Goal: Task Accomplishment & Management: Complete application form

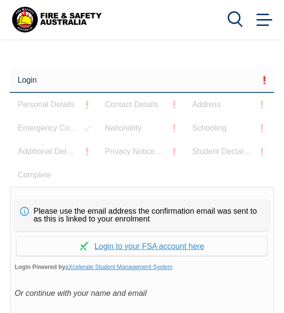
scroll to position [176, 0]
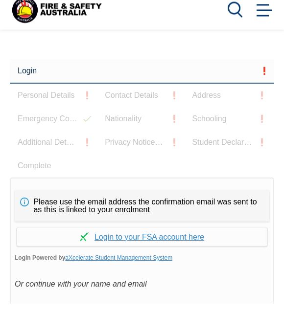
click at [100, 237] on link "Continue with aXcelerate" at bounding box center [142, 246] width 250 height 19
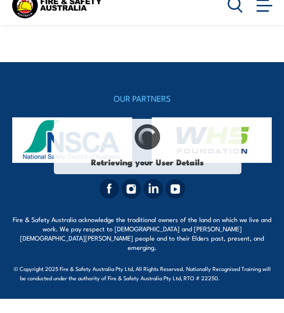
select select "Mrs"
type input "[PERSON_NAME]"
type input "Nelson"
type input "December 16, 1969"
type input "YKF6EWGAD8"
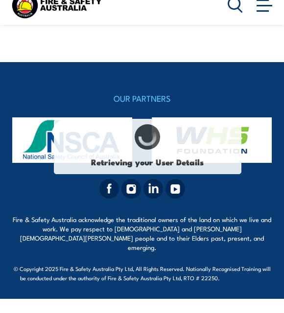
select select "F"
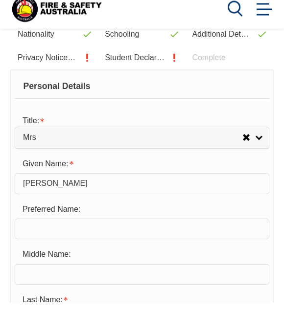
scroll to position [321, 0]
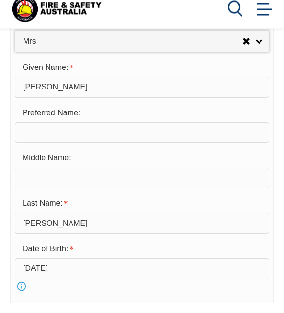
click at [29, 190] on input "text" at bounding box center [142, 188] width 254 height 21
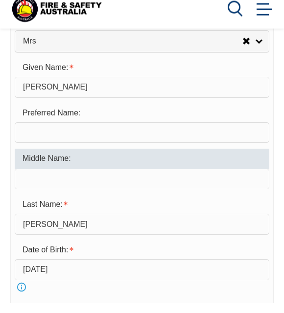
scroll to position [402, 0]
type input "Cheryl"
click at [28, 136] on input "text" at bounding box center [142, 142] width 254 height 21
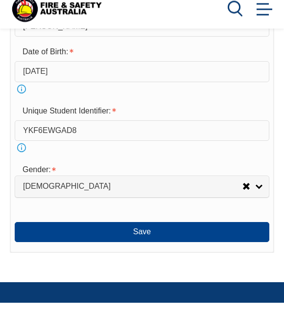
scroll to position [600, 0]
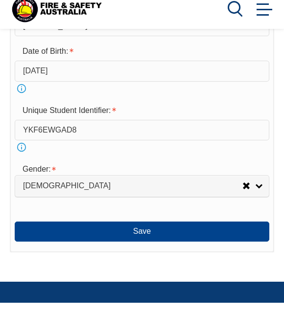
type input "Leanne"
click at [54, 251] on button "Save" at bounding box center [142, 242] width 254 height 20
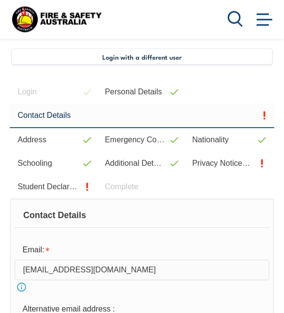
scroll to position [186, 0]
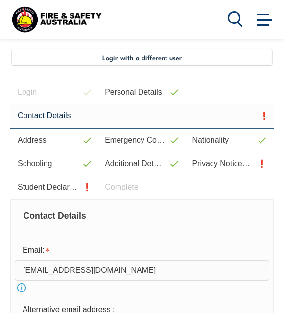
click at [30, 190] on link "Student Declaration and Consent" at bounding box center [53, 187] width 87 height 23
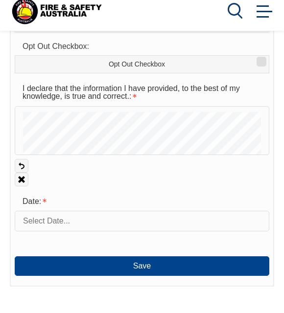
scroll to position [586, 0]
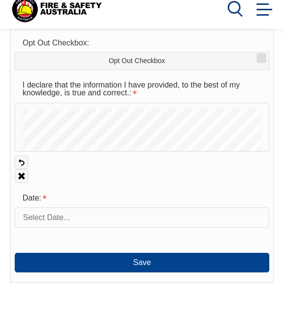
click at [31, 225] on input "text" at bounding box center [142, 228] width 254 height 21
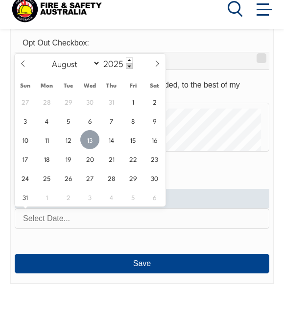
click at [88, 140] on span "13" at bounding box center [89, 149] width 19 height 19
type input "August 13, 2025"
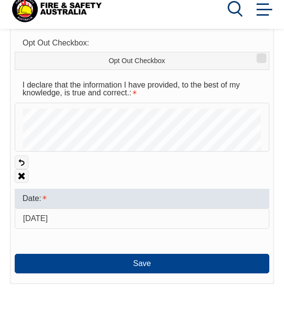
click at [94, 266] on button "Save" at bounding box center [142, 274] width 254 height 20
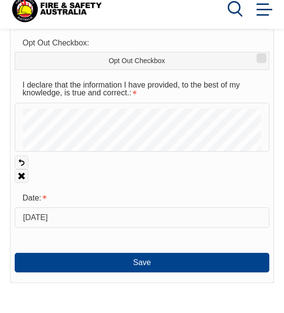
click at [260, 65] on input "Opt Out Checkbox" at bounding box center [260, 65] width 6 height 1
checkbox input "true"
click at [19, 166] on link "Undo" at bounding box center [22, 173] width 14 height 14
click at [86, 264] on button "Save" at bounding box center [142, 273] width 254 height 20
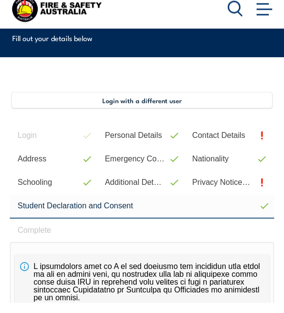
scroll to position [133, 0]
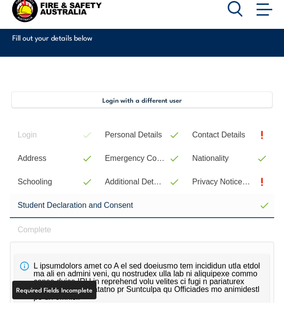
click at [210, 136] on link "Contact Details" at bounding box center [227, 144] width 87 height 23
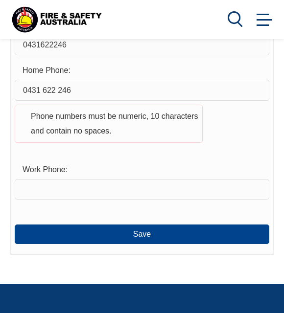
scroll to position [667, 0]
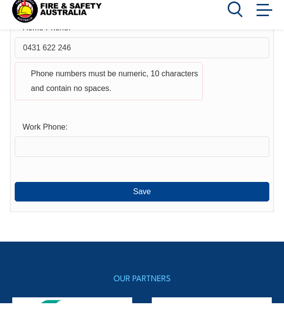
click at [48, 202] on button "Save" at bounding box center [142, 202] width 254 height 20
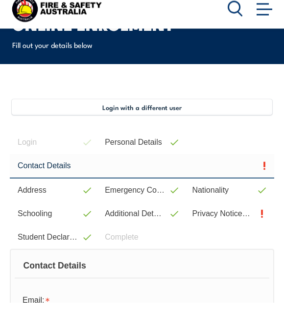
scroll to position [142, 0]
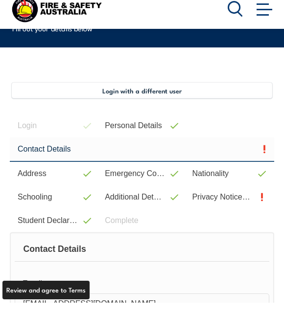
click at [253, 202] on link "Privacy Notice & Policy" at bounding box center [227, 207] width 87 height 23
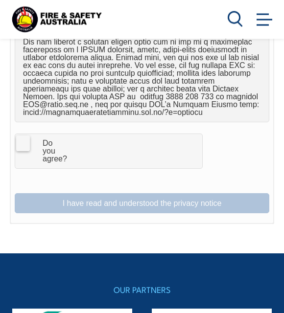
scroll to position [812, 0]
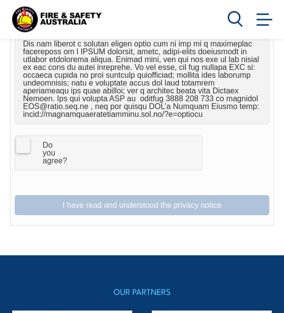
click at [18, 137] on label "I Agree Do you agree?" at bounding box center [109, 153] width 188 height 35
click at [75, 137] on input "I Agree Do you agree?" at bounding box center [168, 153] width 187 height 34
checkbox input "true"
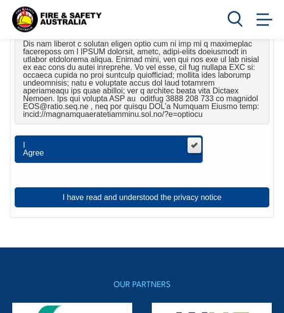
click at [57, 191] on button "I have read and understood the privacy notice" at bounding box center [142, 198] width 254 height 20
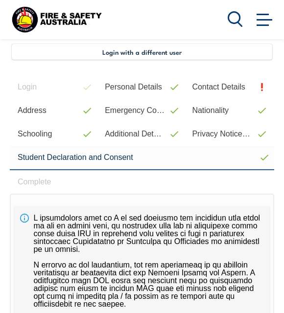
scroll to position [186, 0]
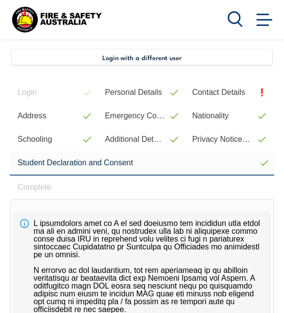
click at [247, 87] on link "Contact Details" at bounding box center [227, 92] width 87 height 23
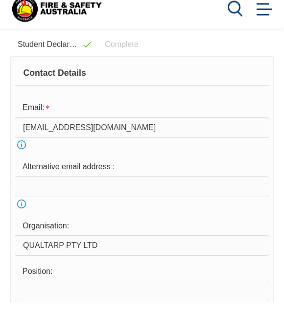
scroll to position [323, 0]
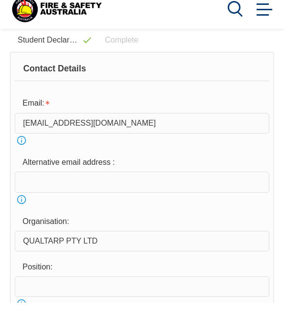
click at [29, 184] on input "email" at bounding box center [142, 192] width 254 height 21
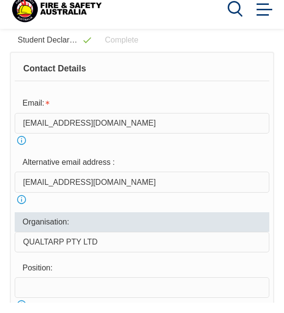
click at [86, 182] on input "nelsonleanne@hotmail.com" at bounding box center [142, 192] width 254 height 21
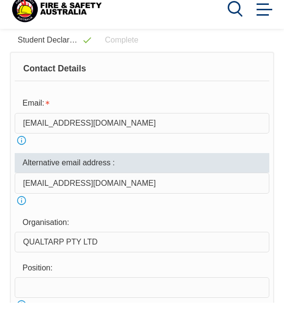
click at [85, 183] on input "nelsonleanne@hotmail.com" at bounding box center [142, 193] width 254 height 21
click at [83, 183] on input "nelsonleanne@hotmail.com" at bounding box center [142, 193] width 254 height 21
click at [86, 184] on input "nelsonleanne@hotmail.com" at bounding box center [142, 193] width 254 height 21
type input "nelsonleanne@ymail.com"
click at [108, 251] on input "QUALTARP PTY LTD" at bounding box center [142, 252] width 254 height 21
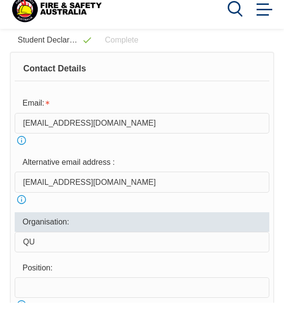
type input "Q"
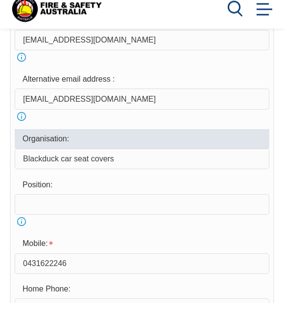
type input "Blackduck car seat covers"
click at [30, 205] on input "text" at bounding box center [142, 215] width 254 height 21
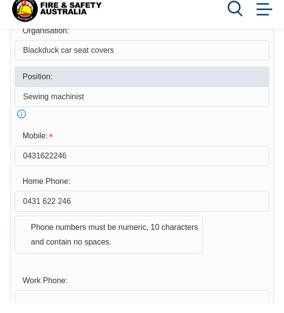
scroll to position [521, 0]
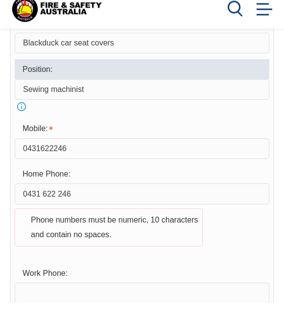
type input "Sewing machinist"
click at [42, 197] on input "0431 622 246" at bounding box center [142, 204] width 254 height 21
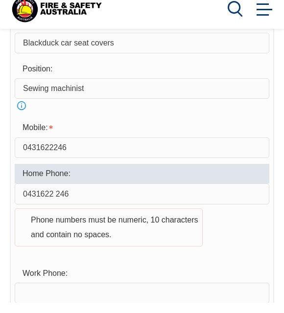
click at [57, 200] on input "0431622 246" at bounding box center [142, 204] width 254 height 21
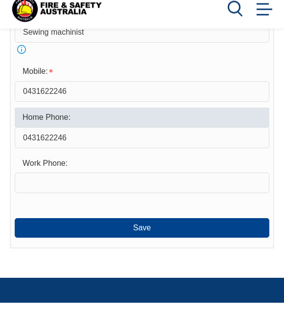
scroll to position [577, 0]
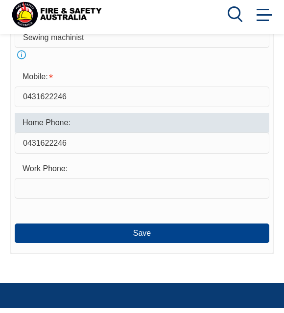
type input "0431622246"
click at [27, 190] on input "text" at bounding box center [142, 193] width 254 height 21
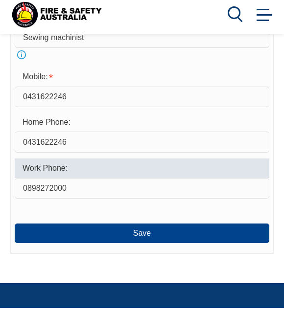
type input "0898272000"
click at [134, 247] on button "Save" at bounding box center [142, 238] width 254 height 20
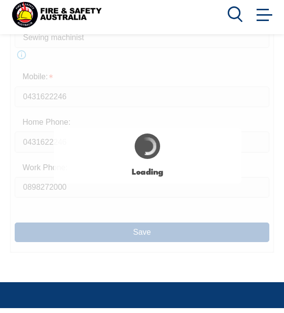
type input "Blackduck car seat covers"
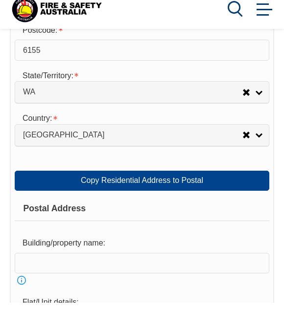
scroll to position [729, 0]
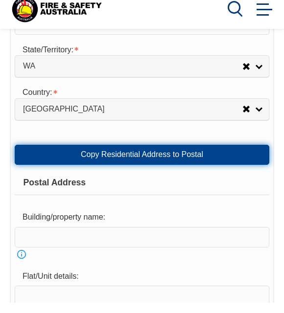
click at [81, 175] on link "Copy Residential Address to Postal" at bounding box center [142, 165] width 254 height 20
type input "2"
type input "Banda boulevard"
type input "Canning Vale"
select select "WA"
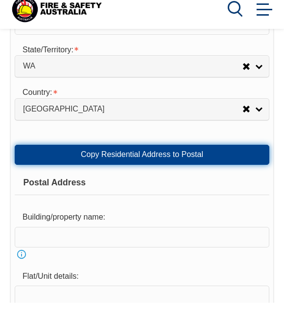
type input "6155"
select select "1101"
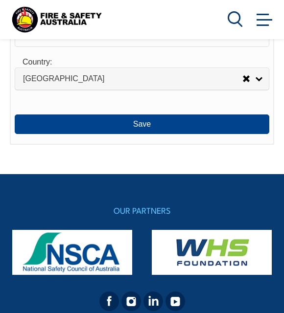
scroll to position [1254, 0]
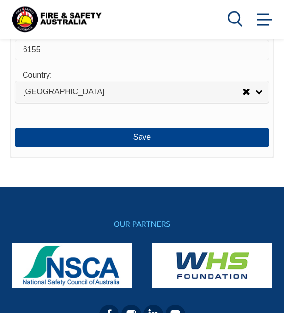
click at [36, 231] on h4 "OUR PARTNERS" at bounding box center [141, 224] width 259 height 14
click at [64, 148] on button "Save" at bounding box center [142, 138] width 254 height 20
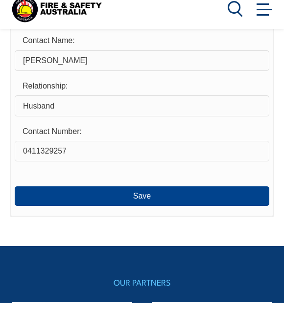
scroll to position [393, 0]
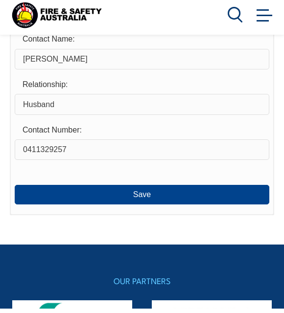
click at [73, 190] on button "Save" at bounding box center [142, 199] width 254 height 20
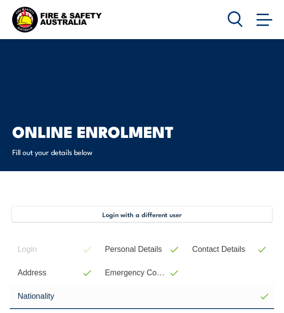
scroll to position [0, 0]
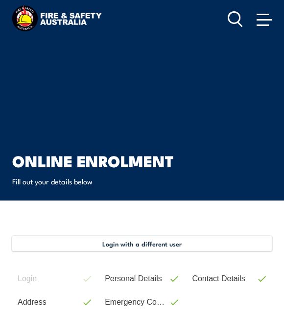
click at [228, 21] on circle at bounding box center [233, 17] width 11 height 11
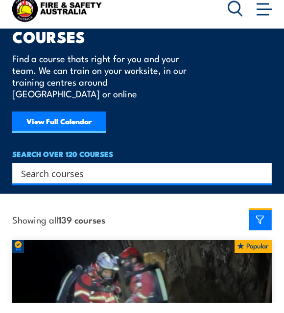
scroll to position [114, 0]
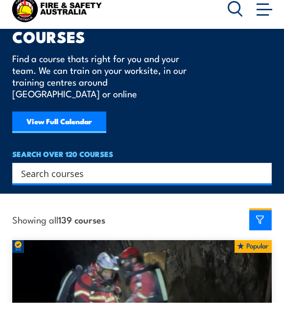
click at [43, 176] on input "Search input" at bounding box center [135, 183] width 229 height 15
paste input "Onboarding Form"
type input "Onboarding Form"
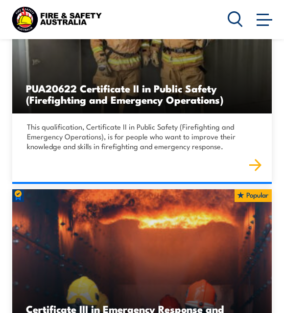
scroll to position [6118, 0]
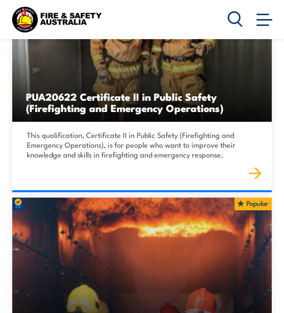
click at [267, 21] on span at bounding box center [264, 19] width 16 height 11
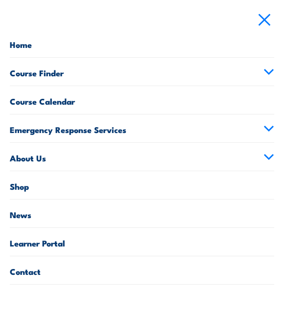
click at [31, 246] on link "Learner Portal" at bounding box center [142, 242] width 264 height 28
